Goal: Find specific page/section: Find specific page/section

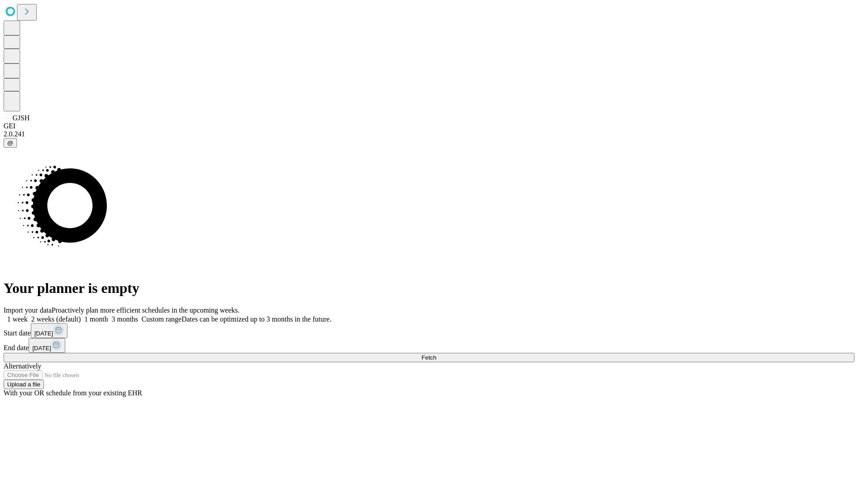
click at [436, 354] on span "Fetch" at bounding box center [428, 357] width 15 height 7
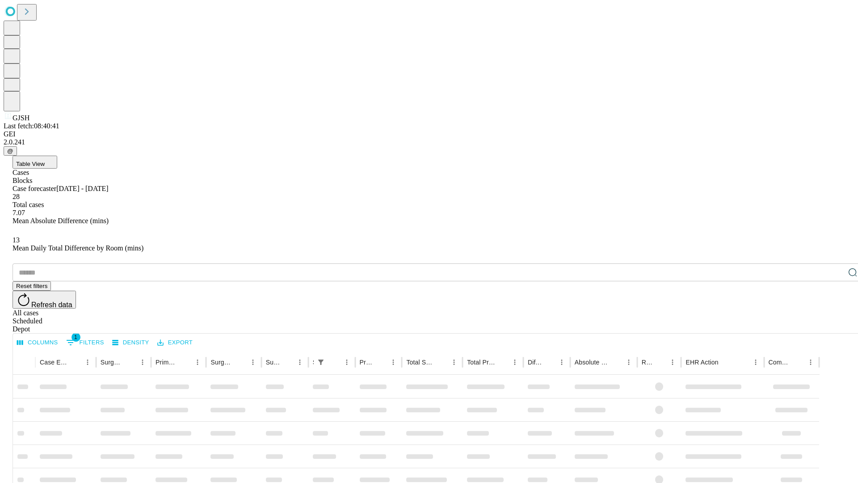
click at [835, 325] on div "Depot" at bounding box center [438, 329] width 851 height 8
click at [762, 309] on div "All cases" at bounding box center [438, 313] width 851 height 8
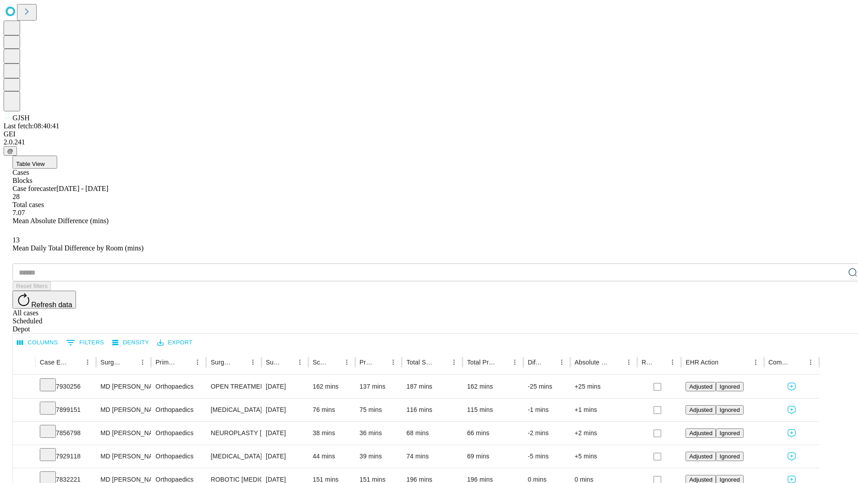
type input "*******"
